Goal: Transaction & Acquisition: Obtain resource

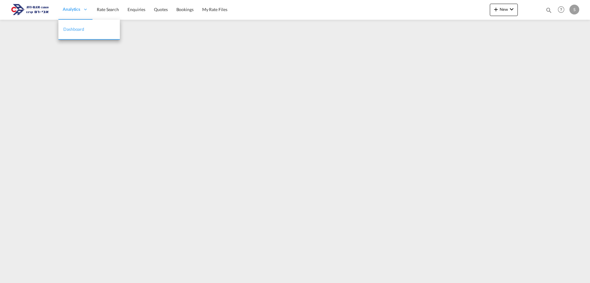
click at [65, 16] on div "Analytics" at bounding box center [75, 10] width 34 height 20
click at [106, 6] on span "Rate Search" at bounding box center [108, 9] width 22 height 6
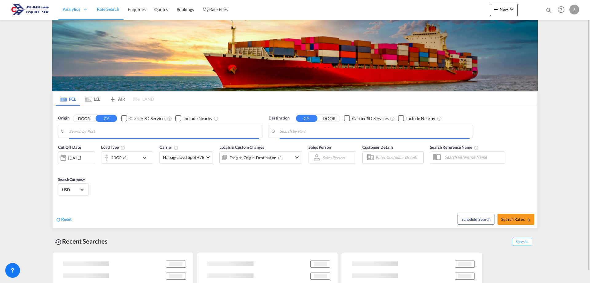
type input "Ho Chi Minh City ([GEOGRAPHIC_DATA]), VNSGN"
type input "[GEOGRAPHIC_DATA], [GEOGRAPHIC_DATA]"
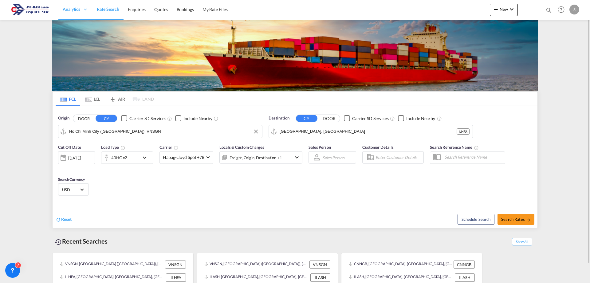
click at [105, 130] on input "Ho Chi Minh City ([GEOGRAPHIC_DATA]), VNSGN" at bounding box center [164, 131] width 190 height 9
type input "a"
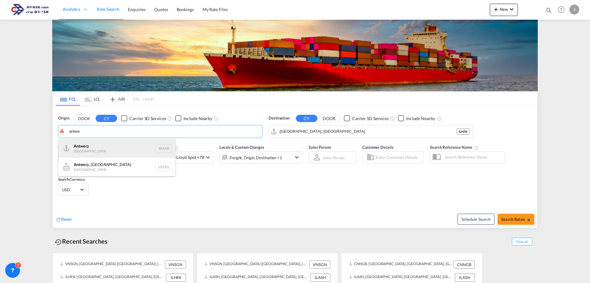
click at [105, 146] on div "Antwe rp [GEOGRAPHIC_DATA] BEANR" at bounding box center [116, 148] width 117 height 18
type input "[GEOGRAPHIC_DATA], BEANR"
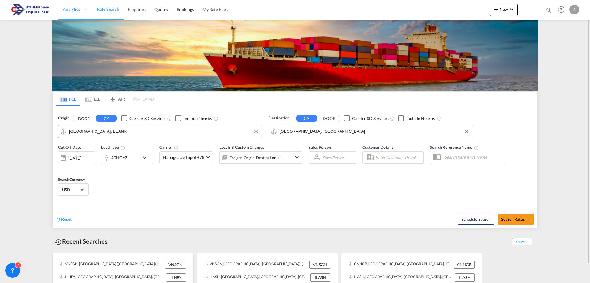
click at [317, 134] on input "[GEOGRAPHIC_DATA], [GEOGRAPHIC_DATA]" at bounding box center [375, 131] width 190 height 9
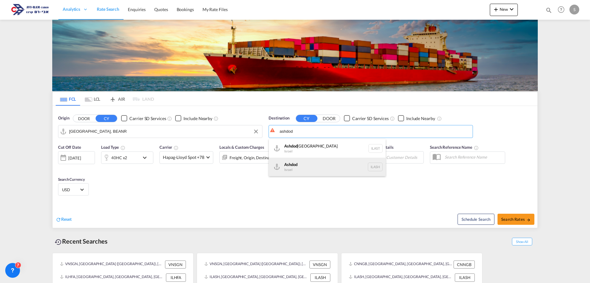
click at [303, 165] on div "Ashdod [GEOGRAPHIC_DATA] [GEOGRAPHIC_DATA]" at bounding box center [327, 166] width 117 height 18
type input "Ashdod, ILASH"
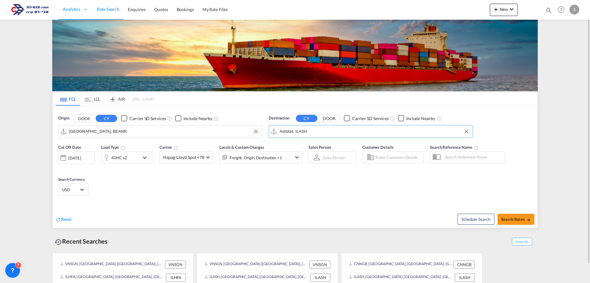
click at [131, 159] on div "40HC x2" at bounding box center [120, 157] width 38 height 12
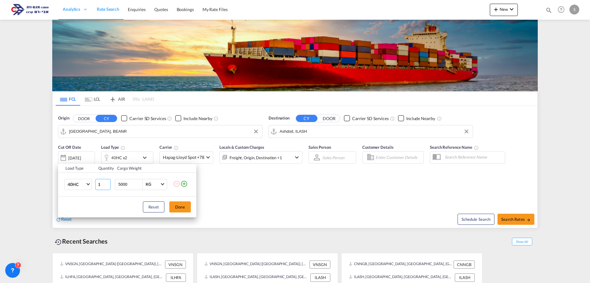
type input "1"
click at [108, 186] on input "1" at bounding box center [102, 184] width 15 height 11
click at [172, 205] on button "Done" at bounding box center [180, 206] width 22 height 11
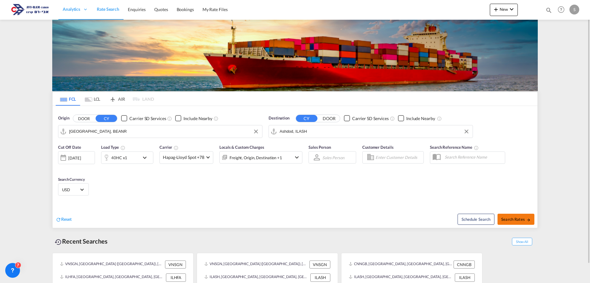
click at [508, 220] on span "Search Rates" at bounding box center [516, 218] width 30 height 5
type input "BEANR to ILASH / [DATE]"
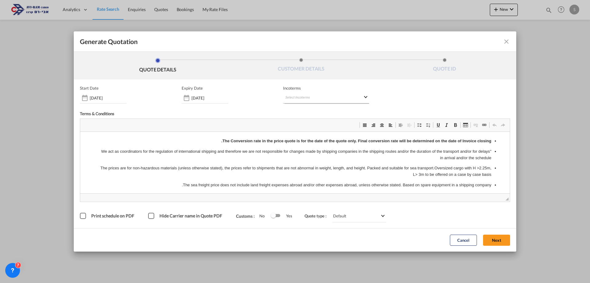
click at [295, 96] on md-select "Select Incoterms FCA - import Free Carrier FCA - export Free Carrier DAP - impo…" at bounding box center [326, 97] width 86 height 11
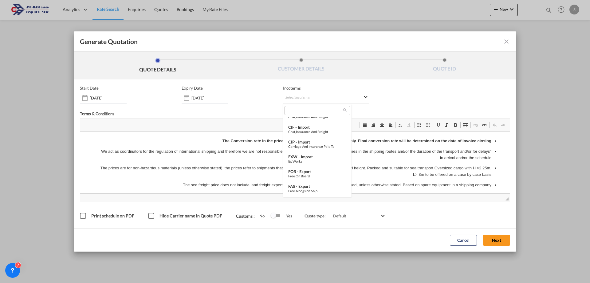
scroll to position [107, 0]
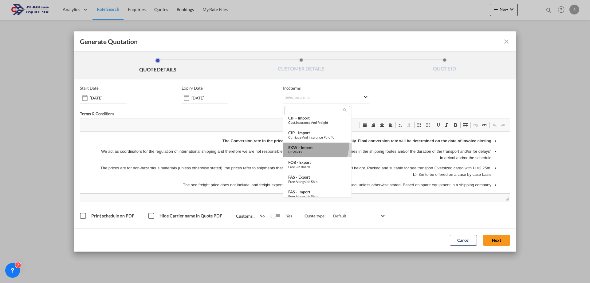
drag, startPoint x: 309, startPoint y: 145, endPoint x: 273, endPoint y: 34, distance: 117.1
click at [309, 145] on div "EXW - import" at bounding box center [317, 147] width 58 height 5
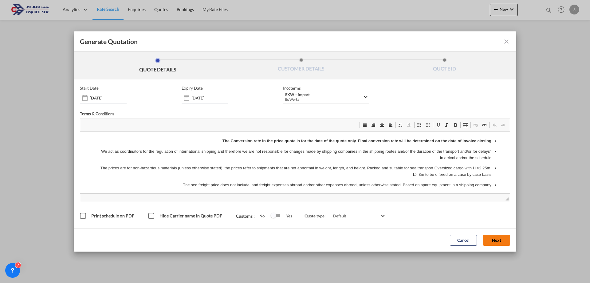
click at [505, 238] on button "Next" at bounding box center [496, 239] width 27 height 11
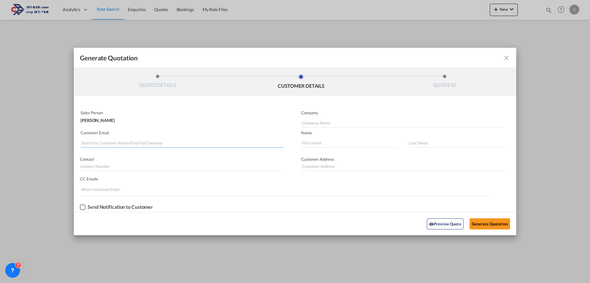
click at [118, 140] on input "Search by Customer Name/Email Id/Company" at bounding box center [182, 142] width 203 height 9
click at [116, 144] on input "sary" at bounding box center [182, 142] width 203 height 9
drag, startPoint x: 116, startPoint y: 144, endPoint x: 70, endPoint y: 140, distance: 45.4
click at [70, 140] on div "Generate Quotation QUOTE DETAILS CUSTOMER DETAILS QUOTE ID Start Date [DATE] Ex…" at bounding box center [295, 141] width 590 height 283
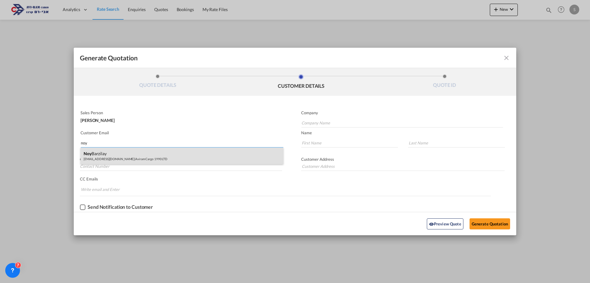
type input "noy"
click at [91, 154] on div "[PERSON_NAME] [EMAIL_ADDRESS][DOMAIN_NAME] | Aviram Cargo 1990 LTD" at bounding box center [182, 155] width 203 height 17
type input "Aviram Cargo 1990 LTD"
type input "[EMAIL_ADDRESS][DOMAIN_NAME]"
type input "Noy"
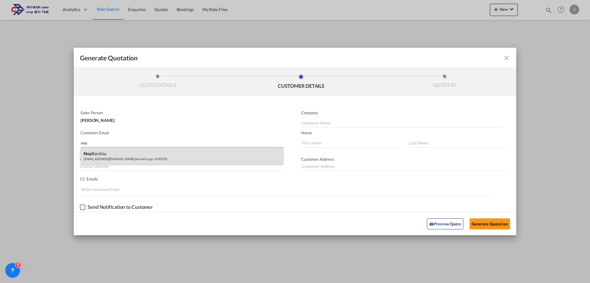
type input "Barzilay"
type input "."
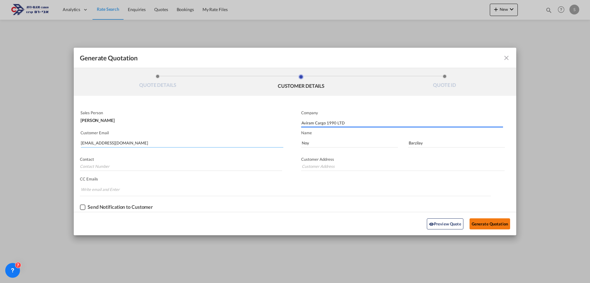
type input "."
click at [500, 221] on button "Generate Quotation" at bounding box center [490, 223] width 41 height 11
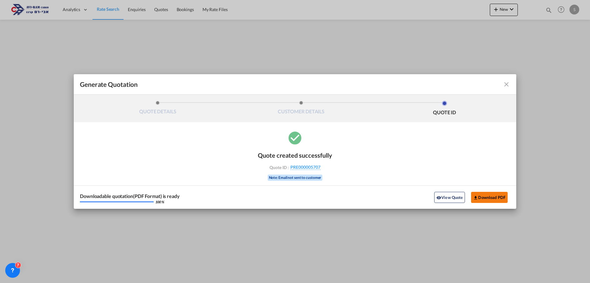
click at [485, 199] on button "Download PDF" at bounding box center [489, 197] width 37 height 11
